Goal: Transaction & Acquisition: Subscribe to service/newsletter

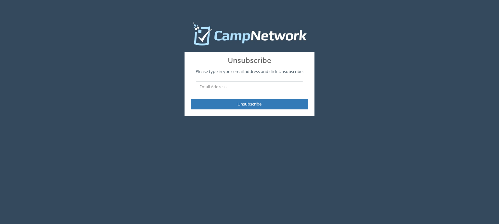
click at [236, 88] on input "text" at bounding box center [249, 86] width 107 height 11
type input "jenniferannthompson@gmail.com"
click at [245, 110] on div "Unsubscribe Please type in your email address and click Unsubscribe. jenniferan…" at bounding box center [249, 84] width 130 height 64
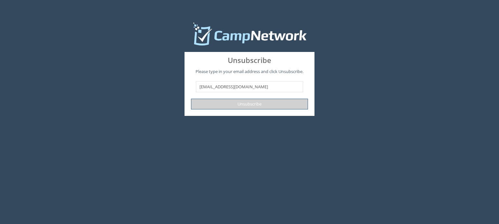
click at [241, 105] on button "Unsubscribe" at bounding box center [249, 104] width 117 height 11
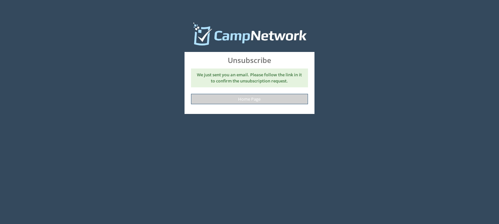
click at [253, 99] on link "Home Page" at bounding box center [249, 99] width 117 height 11
